Goal: Task Accomplishment & Management: Manage account settings

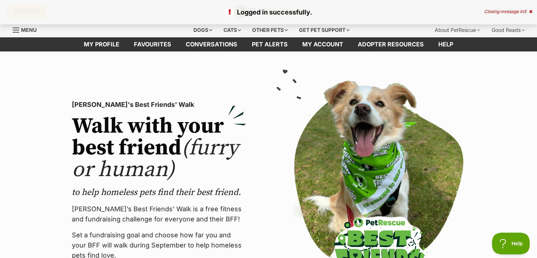
click at [502, 123] on section "PetRescue's Best Friends' Walk Walk with your best friend (furry or human) to h…" at bounding box center [268, 194] width 537 height 284
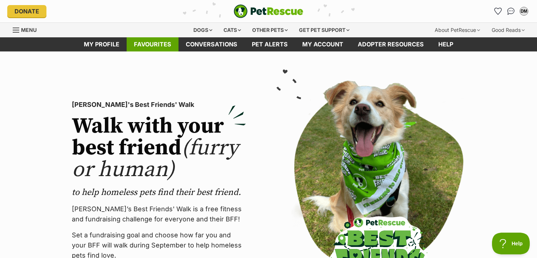
click at [154, 46] on link "Favourites" at bounding box center [153, 44] width 52 height 14
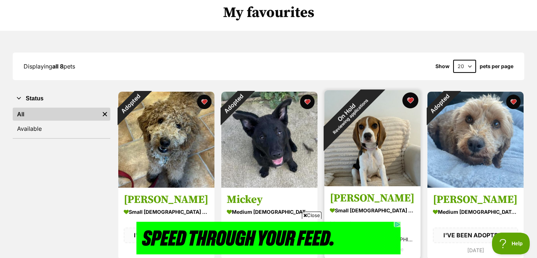
click at [410, 103] on button "favourite" at bounding box center [410, 101] width 16 height 16
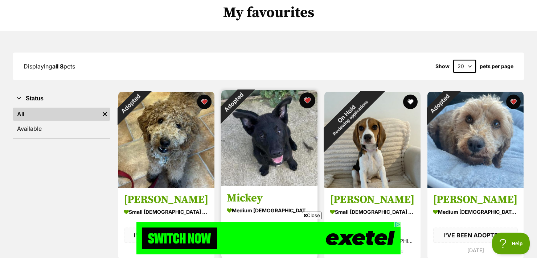
click at [309, 102] on button "favourite" at bounding box center [307, 101] width 16 height 16
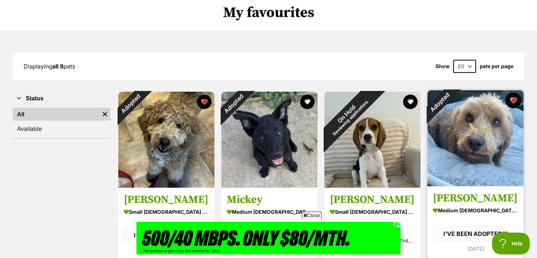
click at [515, 103] on button "favourite" at bounding box center [514, 101] width 16 height 16
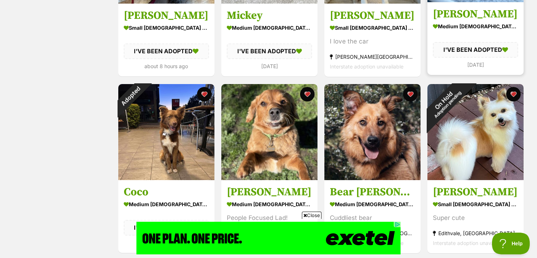
scroll to position [241, 0]
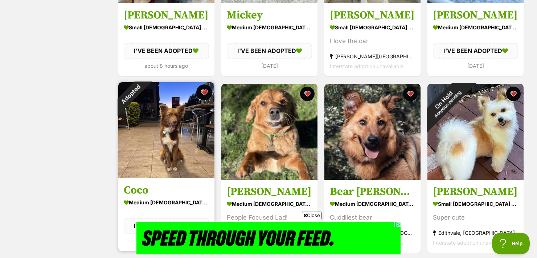
click at [207, 94] on button "favourite" at bounding box center [204, 93] width 16 height 16
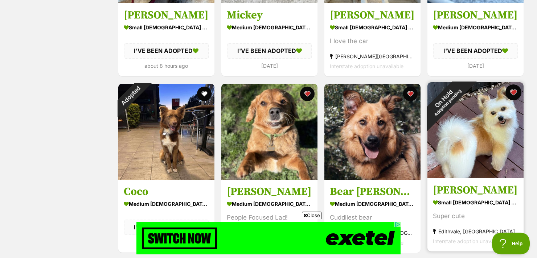
click at [515, 95] on button "favourite" at bounding box center [514, 93] width 16 height 16
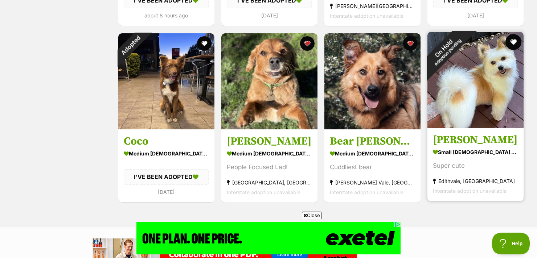
scroll to position [288, 0]
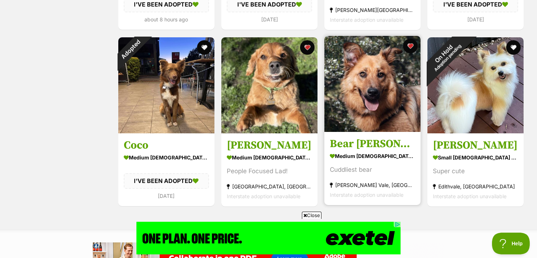
click at [369, 116] on img at bounding box center [372, 84] width 96 height 96
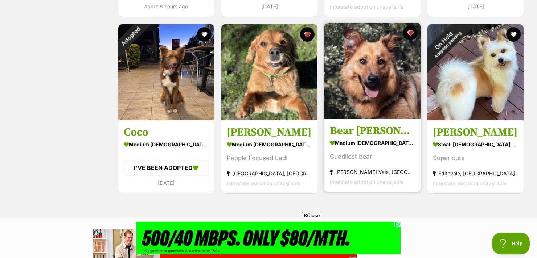
scroll to position [323, 0]
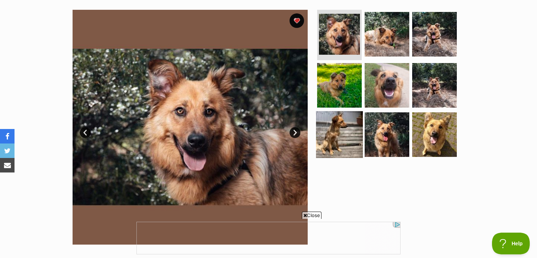
click at [343, 130] on img at bounding box center [339, 134] width 47 height 47
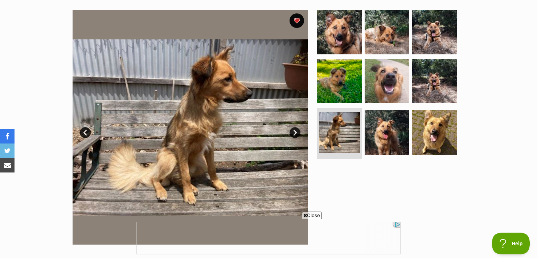
click at [294, 136] on link "Next" at bounding box center [295, 132] width 11 height 11
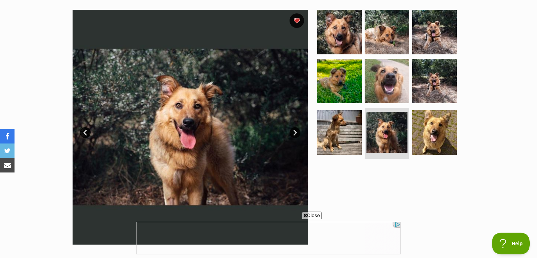
click at [296, 130] on link "Next" at bounding box center [295, 132] width 11 height 11
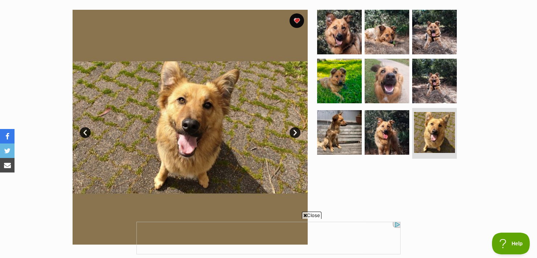
click at [297, 130] on link "Next" at bounding box center [295, 132] width 11 height 11
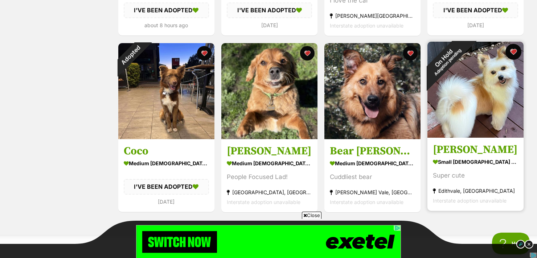
click at [514, 55] on button "favourite" at bounding box center [514, 52] width 16 height 16
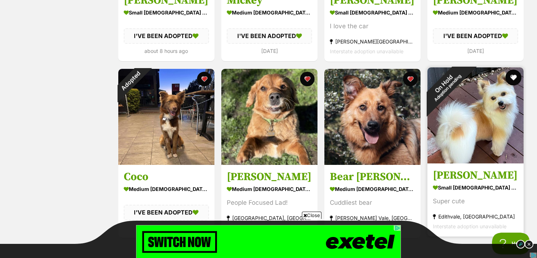
scroll to position [256, 0]
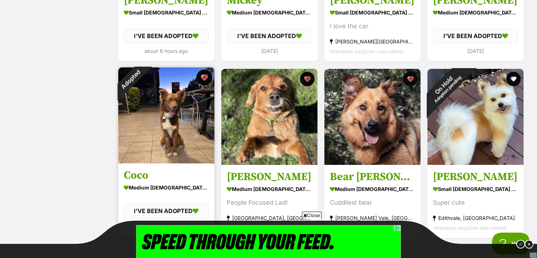
click at [203, 77] on button "favourite" at bounding box center [204, 78] width 16 height 16
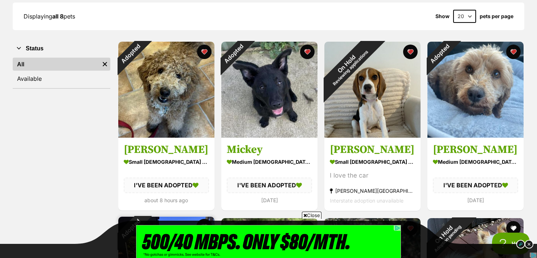
scroll to position [106, 0]
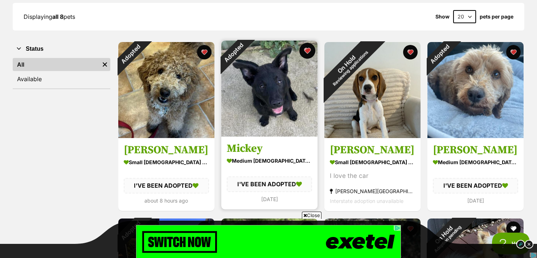
click at [308, 49] on button "favourite" at bounding box center [307, 51] width 16 height 16
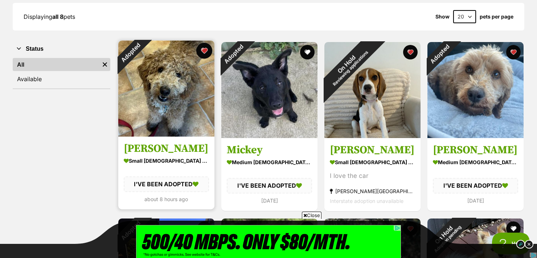
click at [199, 56] on button "favourite" at bounding box center [204, 51] width 16 height 16
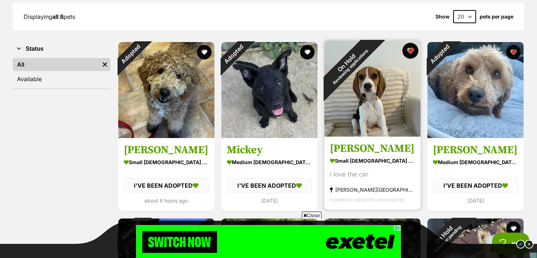
click at [411, 52] on button "favourite" at bounding box center [410, 51] width 16 height 16
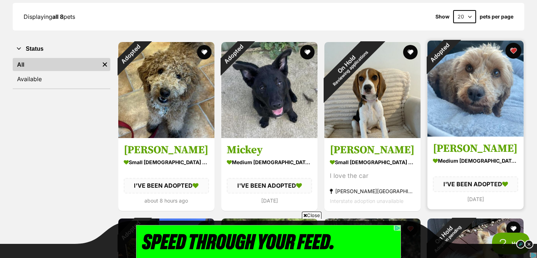
click at [512, 53] on button "favourite" at bounding box center [514, 51] width 16 height 16
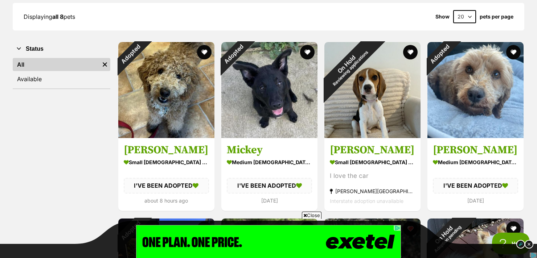
click at [68, 163] on div "Status All Remove filter Available" at bounding box center [62, 215] width 98 height 348
